Goal: Task Accomplishment & Management: Manage account settings

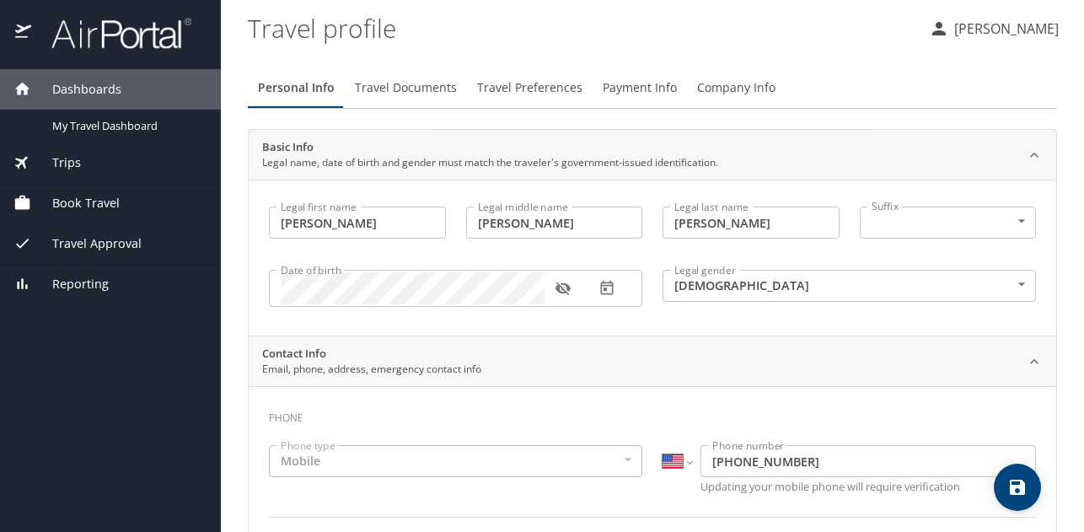
select select "US"
click at [1029, 29] on p "[PERSON_NAME]" at bounding box center [1005, 29] width 110 height 20
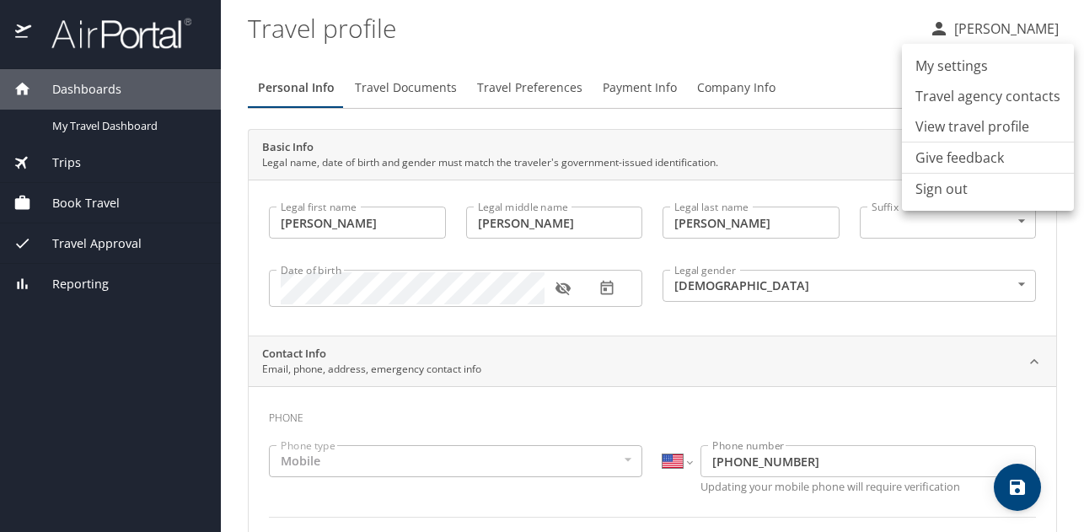
click at [146, 40] on div at bounding box center [542, 266] width 1084 height 532
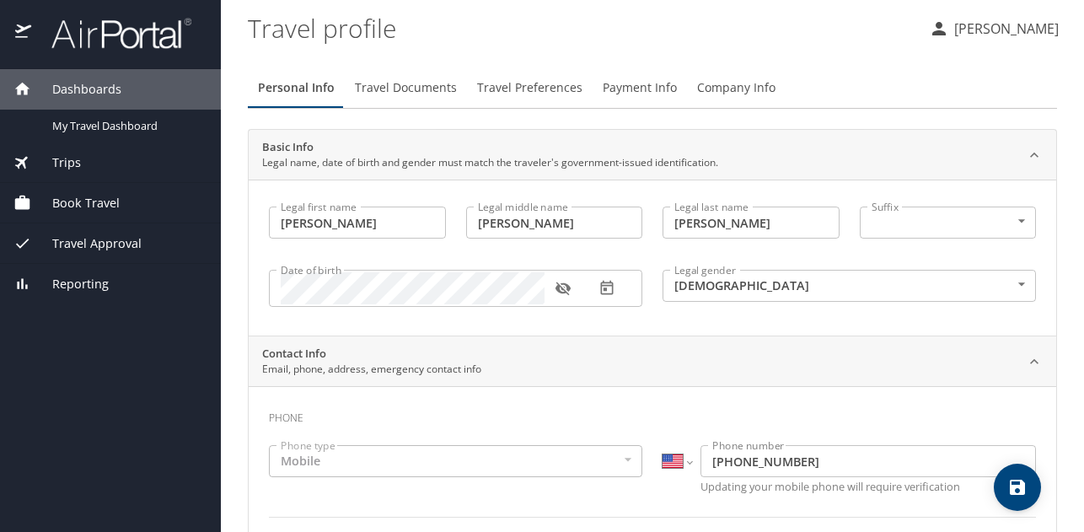
click at [98, 32] on img at bounding box center [112, 33] width 159 height 33
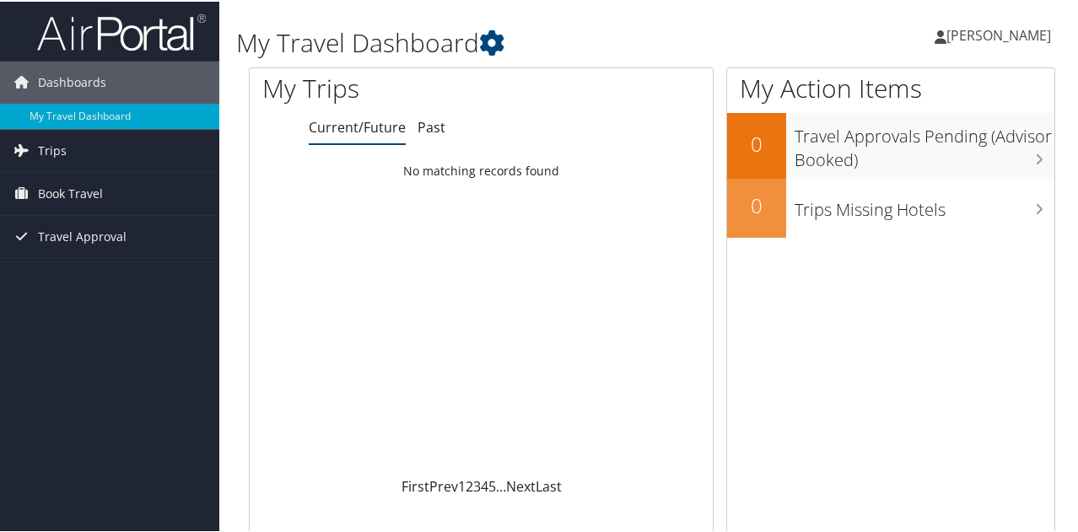
click at [1000, 38] on span "[PERSON_NAME]" at bounding box center [998, 33] width 105 height 19
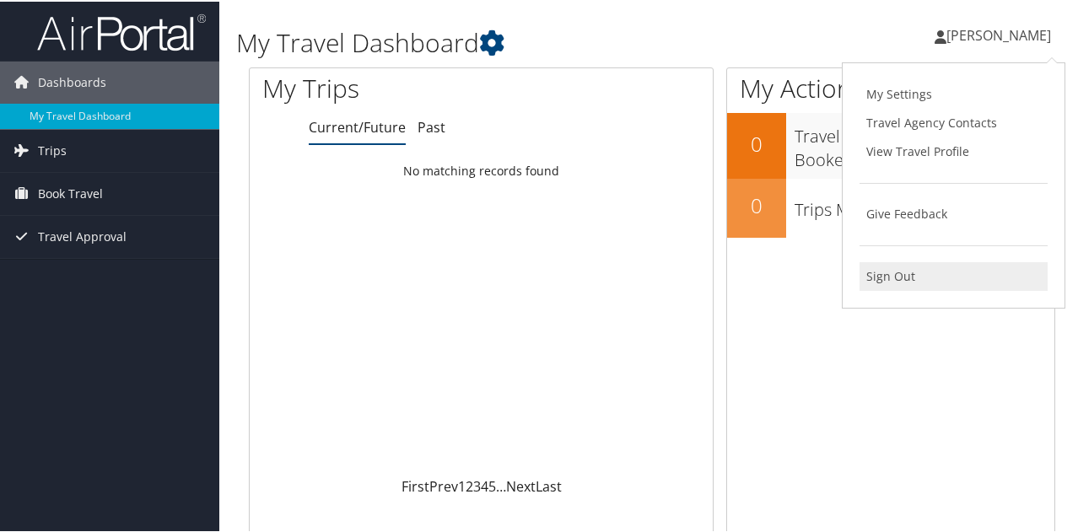
click at [895, 277] on link "Sign Out" at bounding box center [953, 275] width 188 height 29
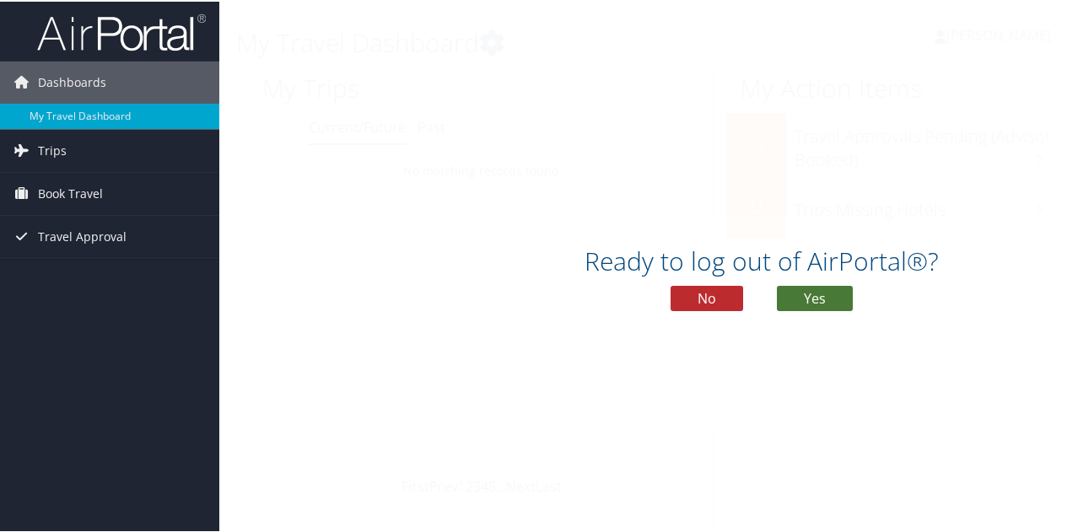
click at [817, 297] on button "Yes" at bounding box center [815, 296] width 76 height 25
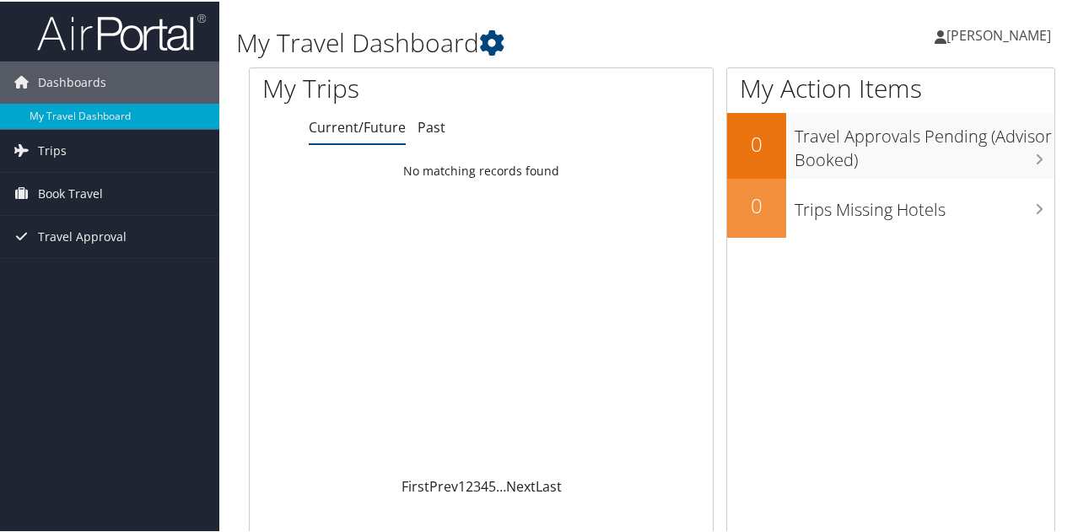
click at [1019, 33] on span "[PERSON_NAME]" at bounding box center [998, 33] width 105 height 19
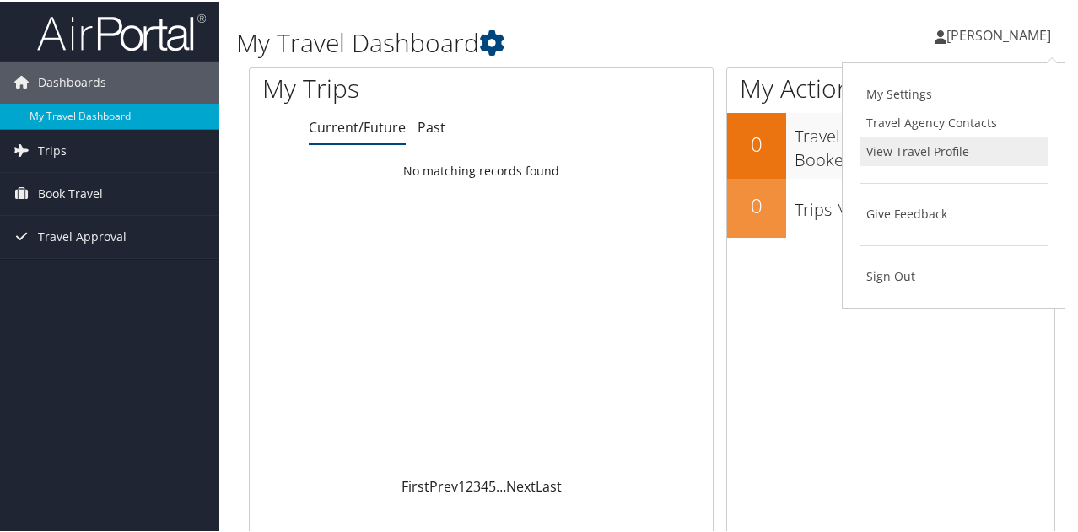
click at [908, 150] on link "View Travel Profile" at bounding box center [953, 150] width 188 height 29
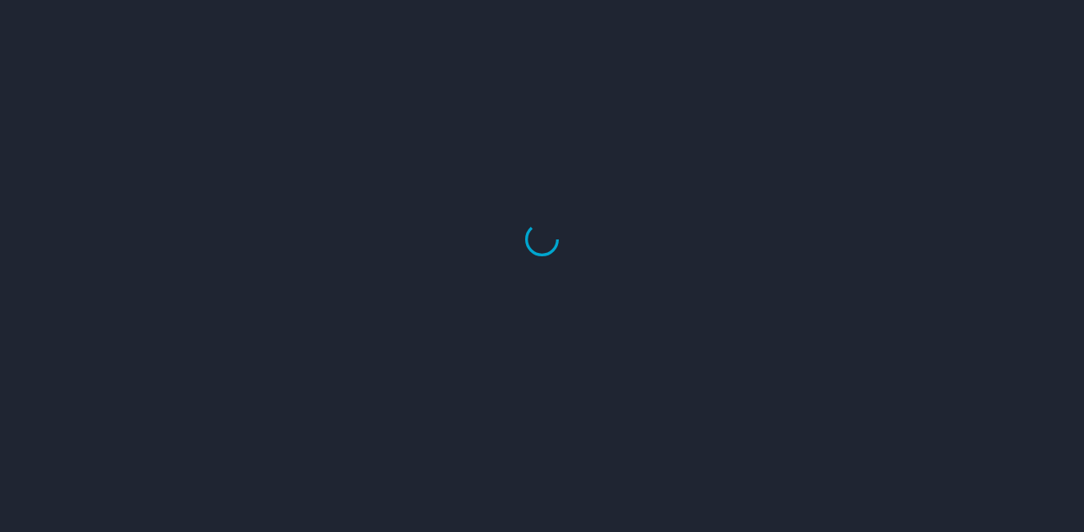
select select "US"
